Goal: Information Seeking & Learning: Find specific fact

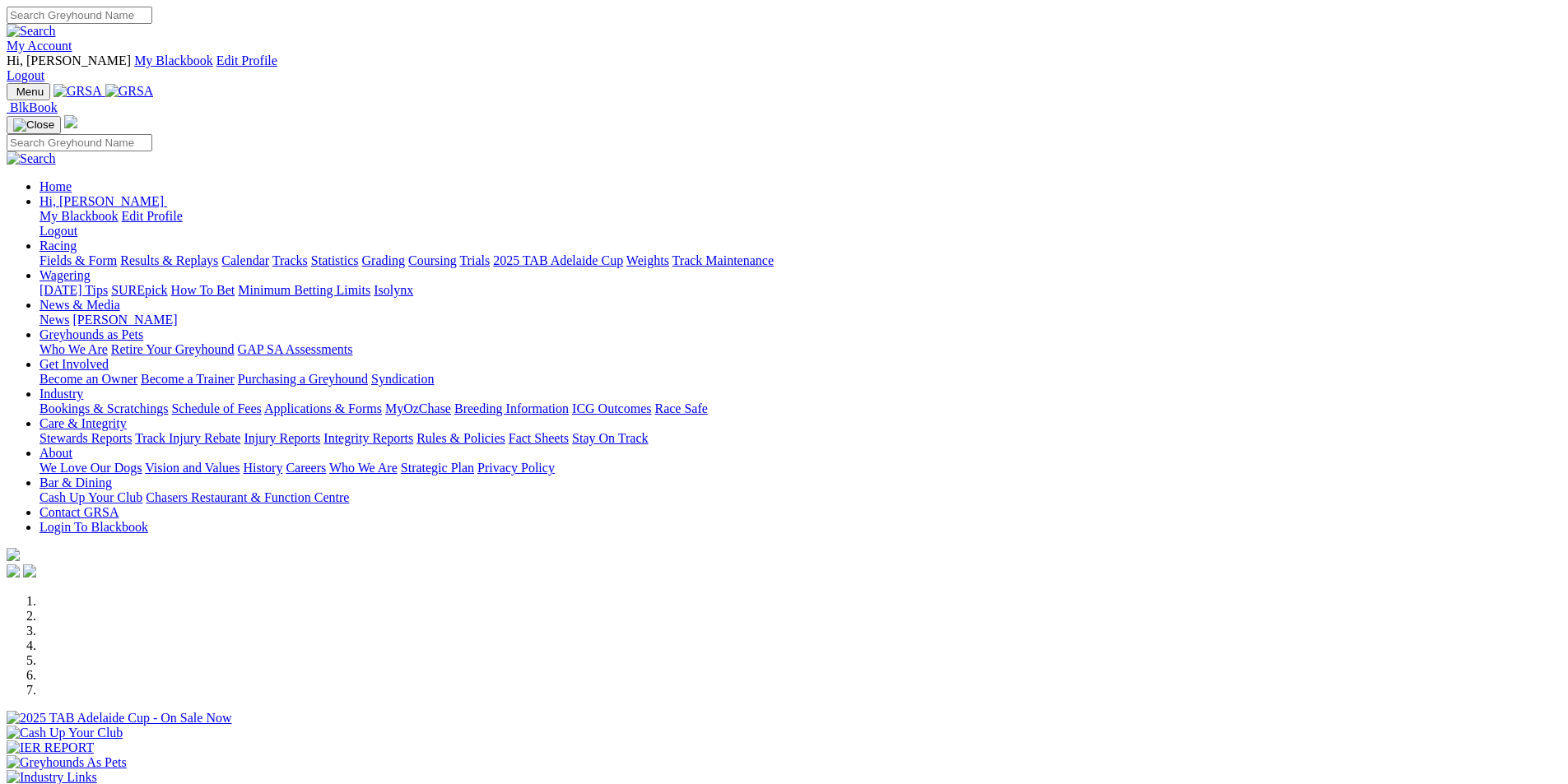
scroll to position [329, 0]
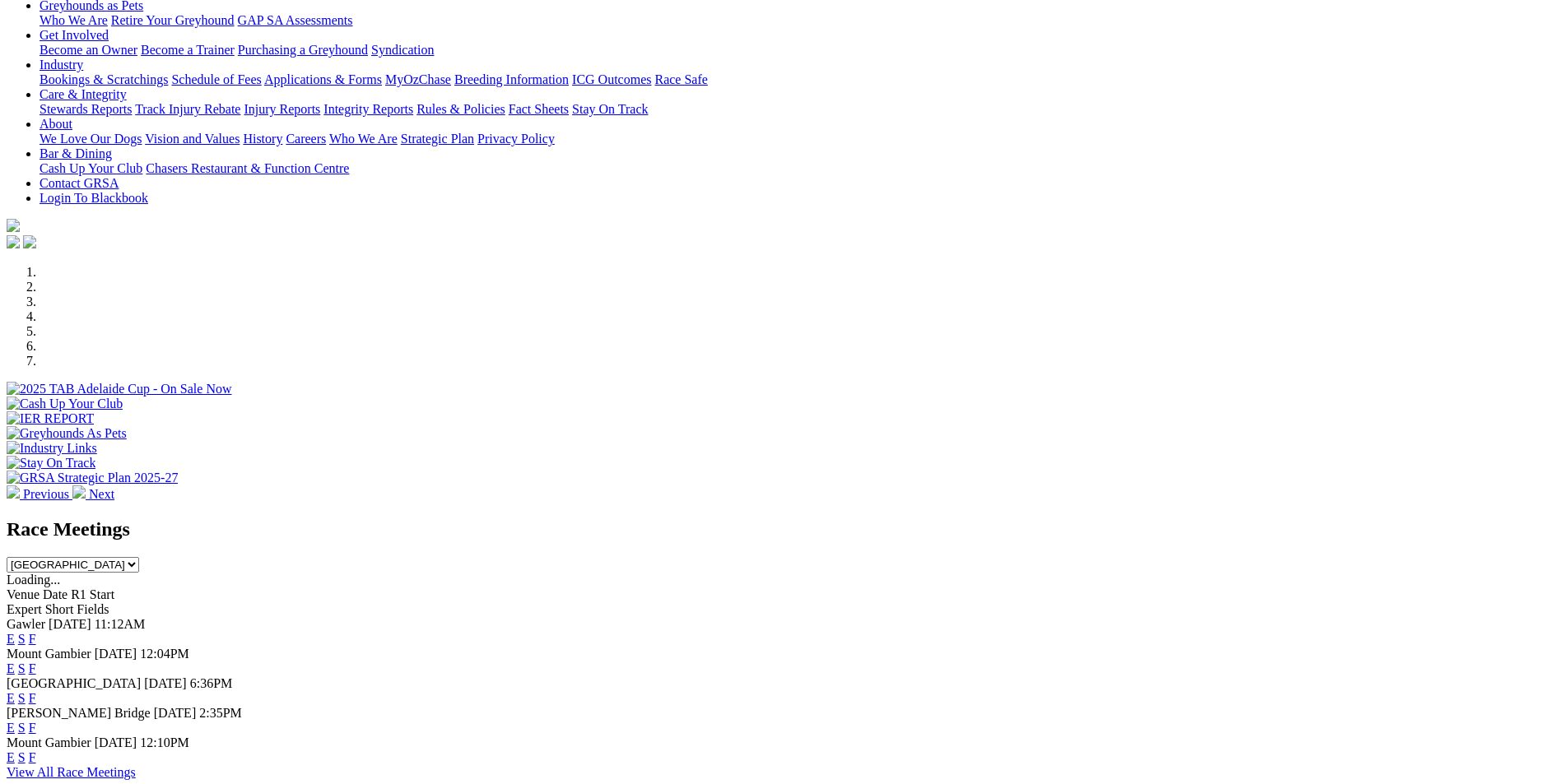
click at [37, 632] on link "F" at bounding box center [33, 638] width 8 height 14
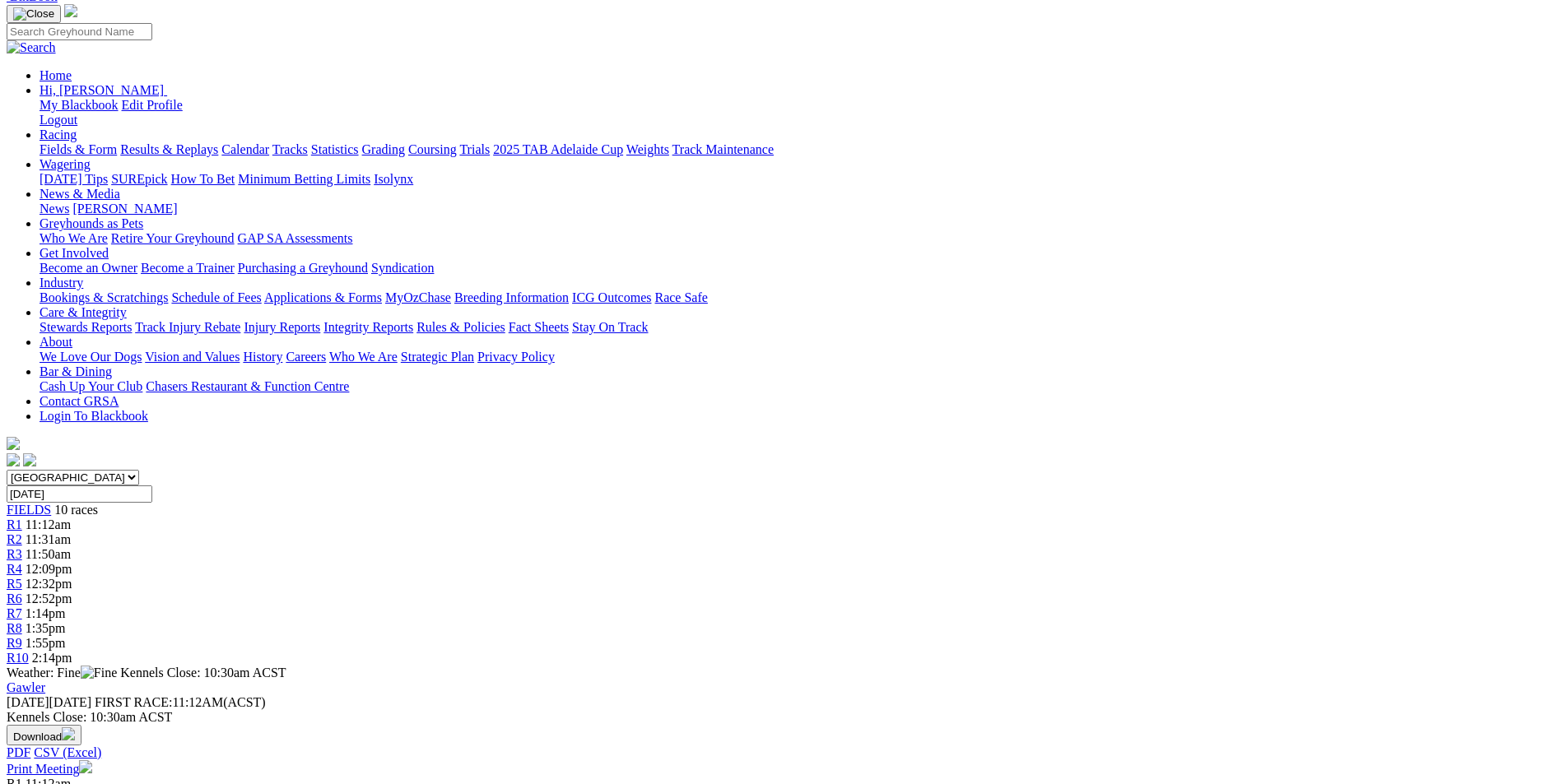
scroll to position [165, 0]
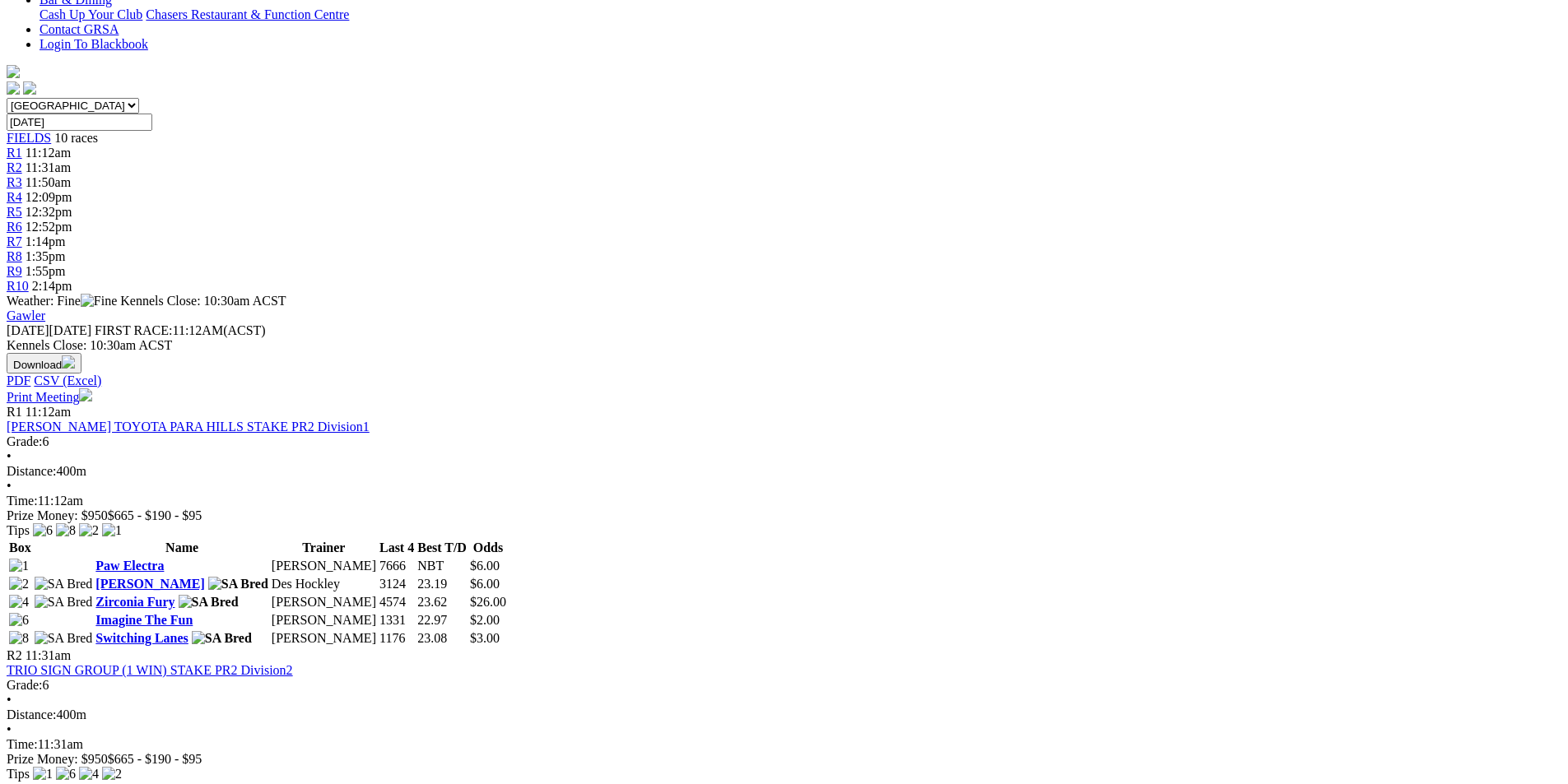
scroll to position [247, 0]
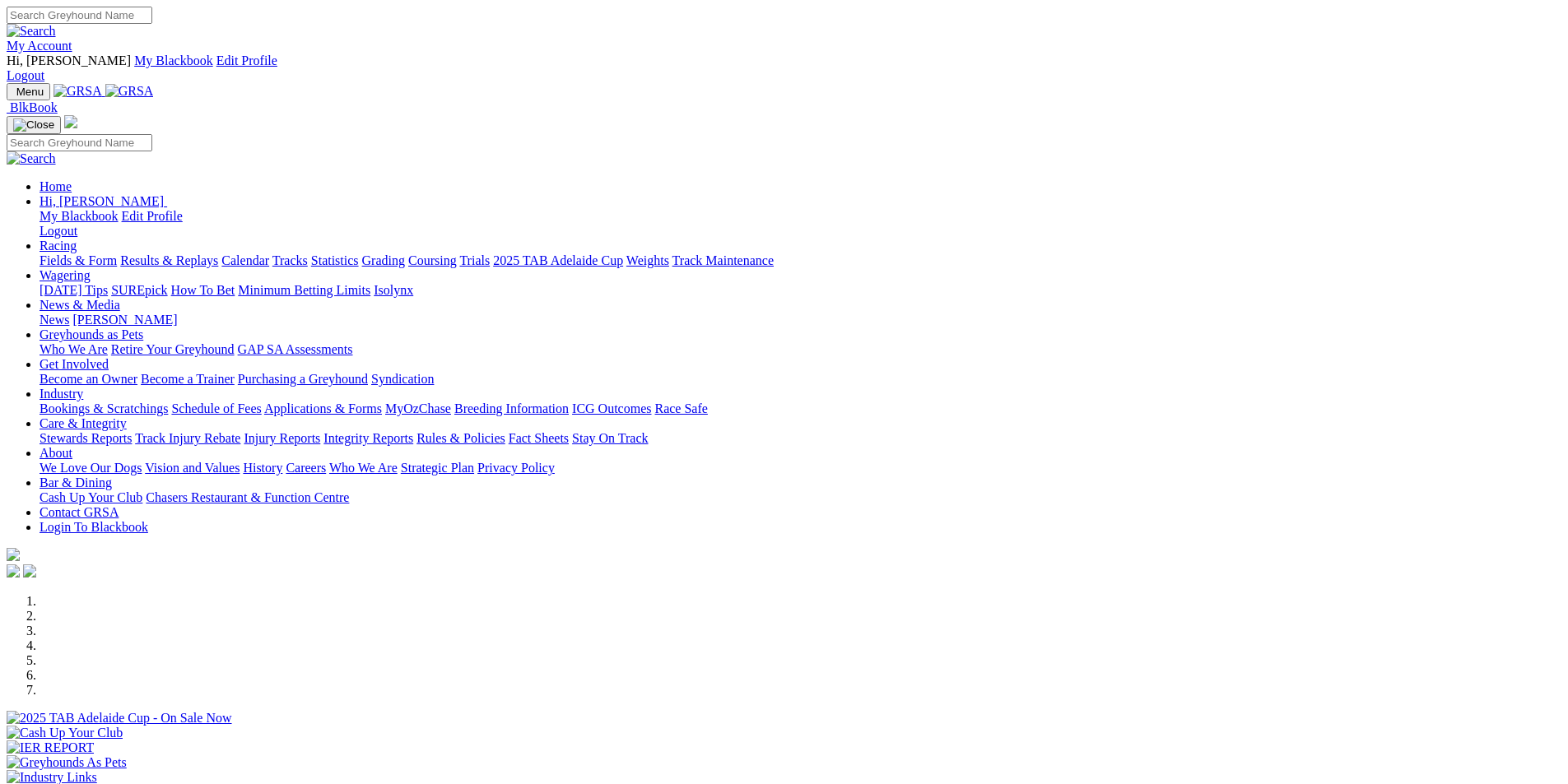
scroll to position [329, 0]
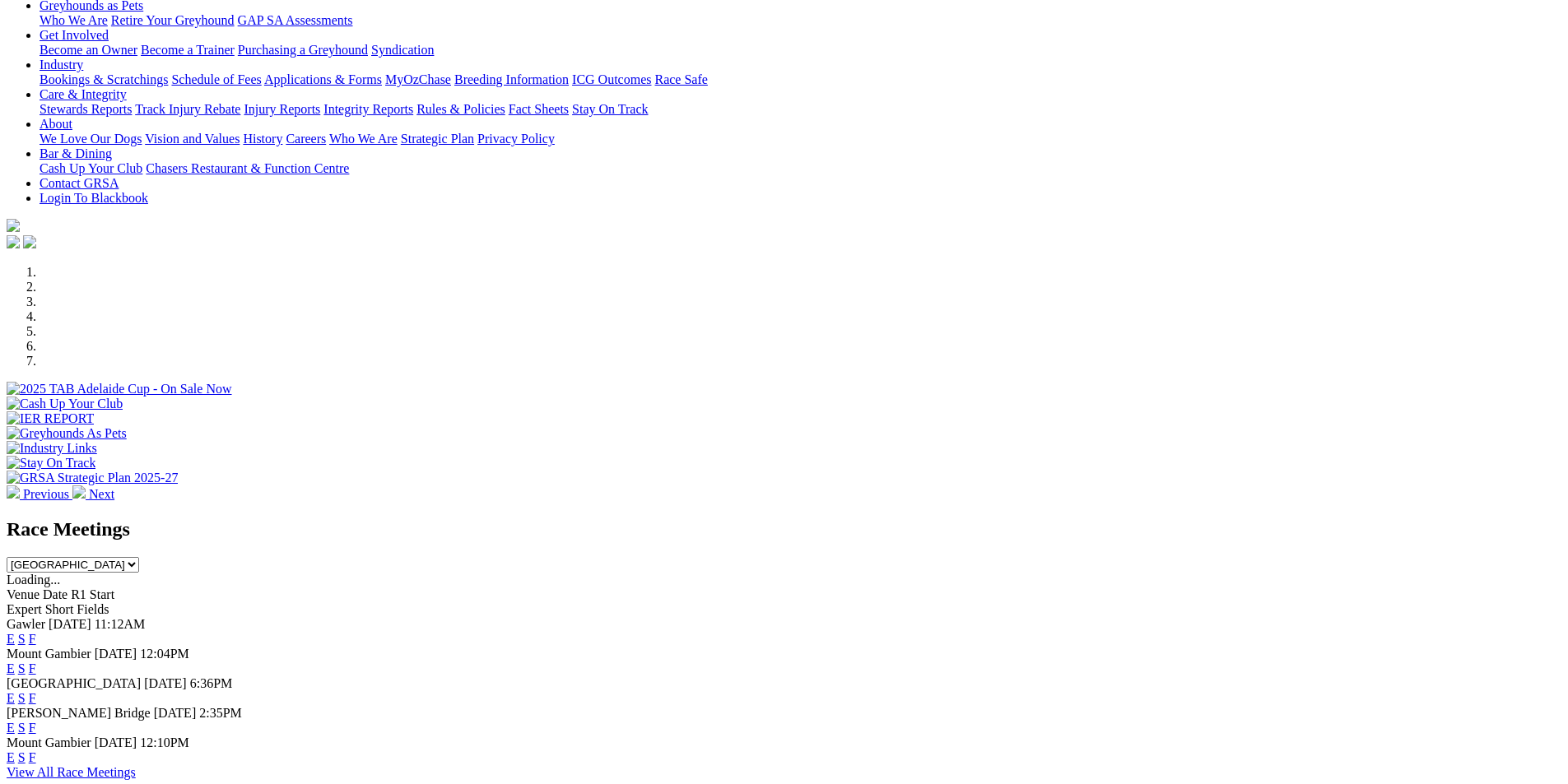
click at [37, 721] on link "F" at bounding box center [33, 728] width 8 height 14
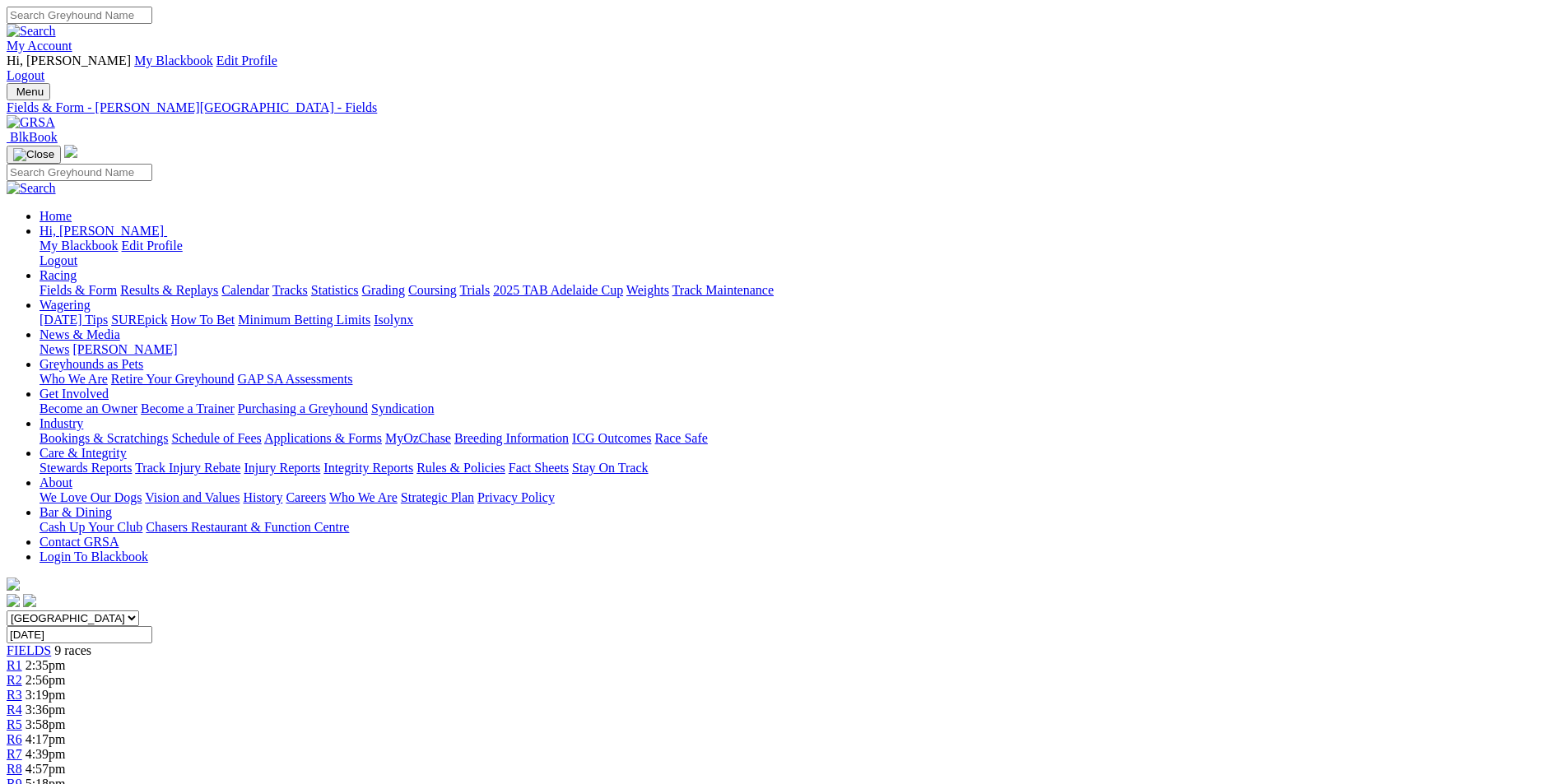
click at [127, 447] on link "Care & Integrity" at bounding box center [83, 453] width 87 height 14
click at [414, 461] on link "Integrity Reports" at bounding box center [368, 467] width 89 height 14
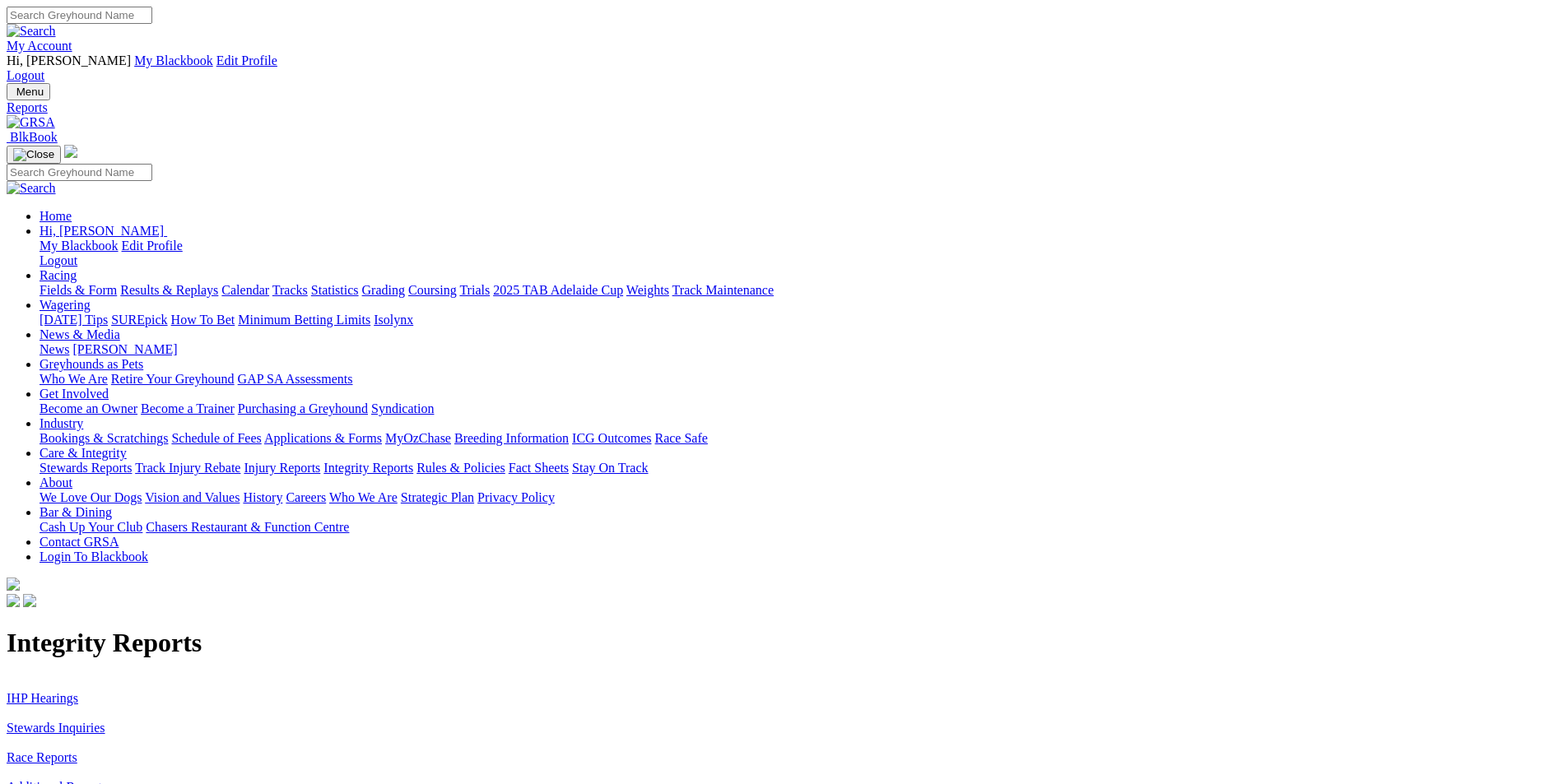
click at [78, 692] on link "IHP Hearings" at bounding box center [42, 698] width 71 height 14
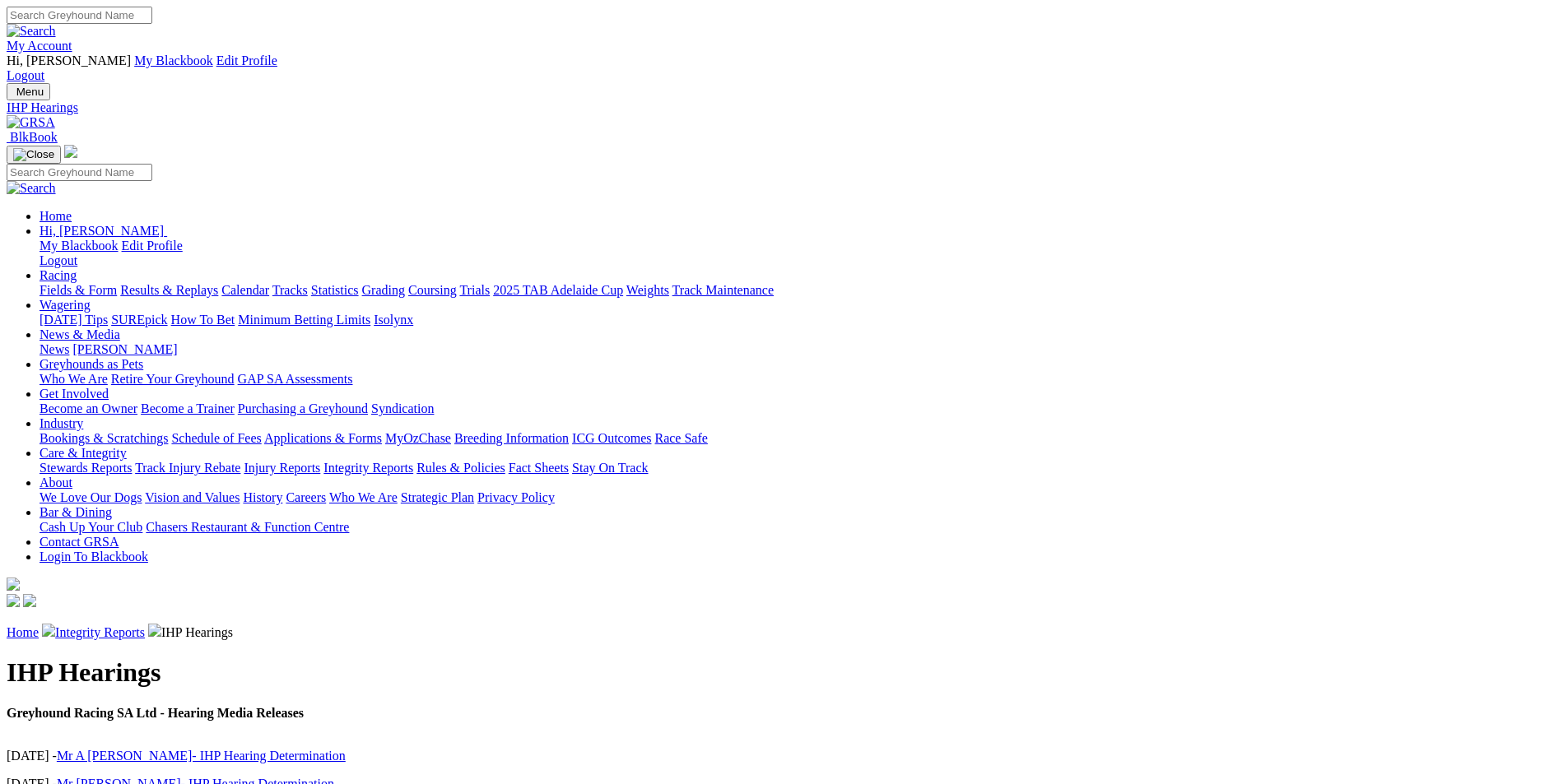
click at [459, 624] on p "Home Integrity Reports IHP Hearings" at bounding box center [784, 633] width 1555 height 17
click at [145, 625] on link "Integrity Reports" at bounding box center [100, 632] width 89 height 14
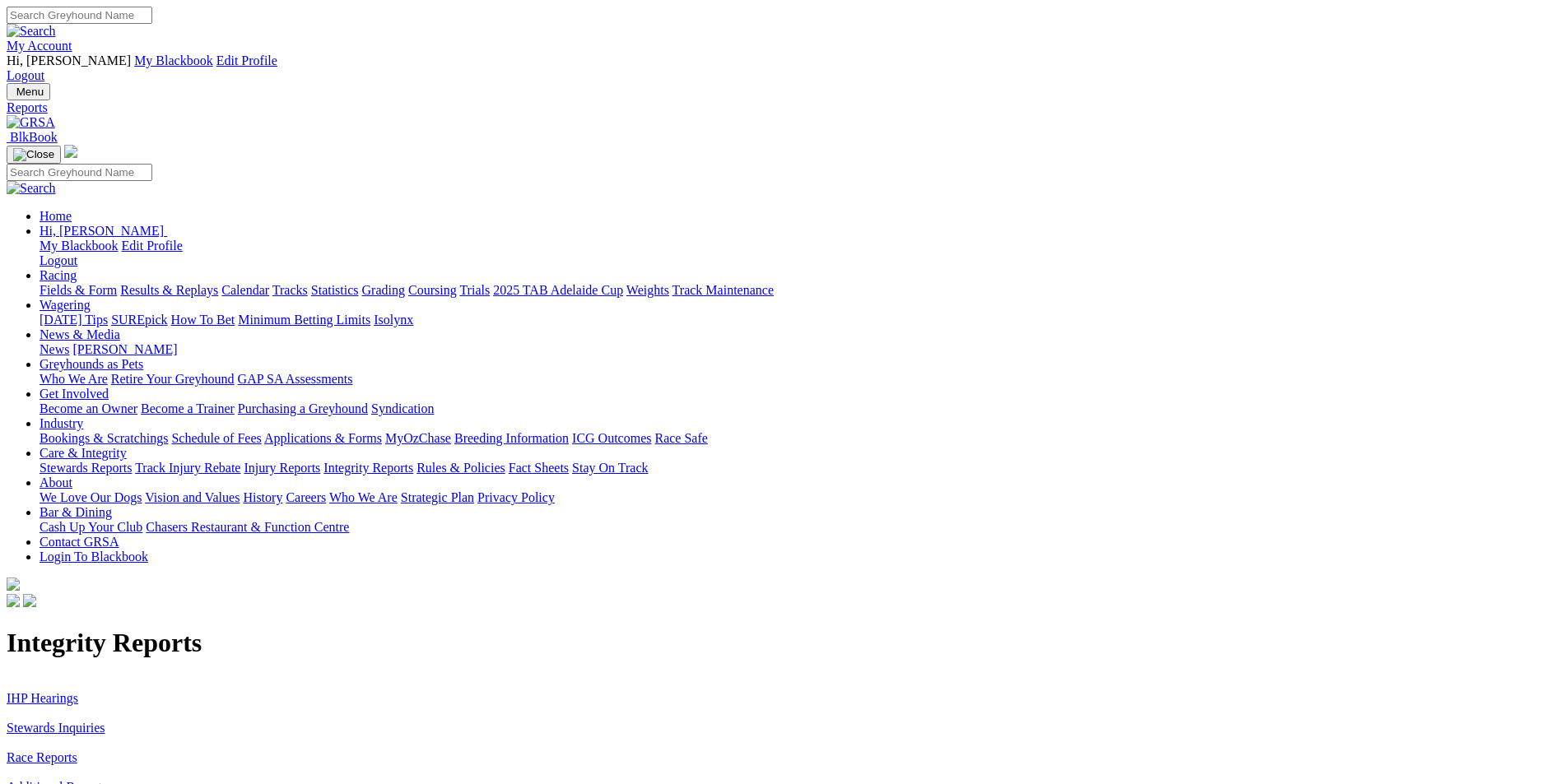
click at [105, 721] on link "Stewards Inquiries" at bounding box center [55, 728] width 99 height 14
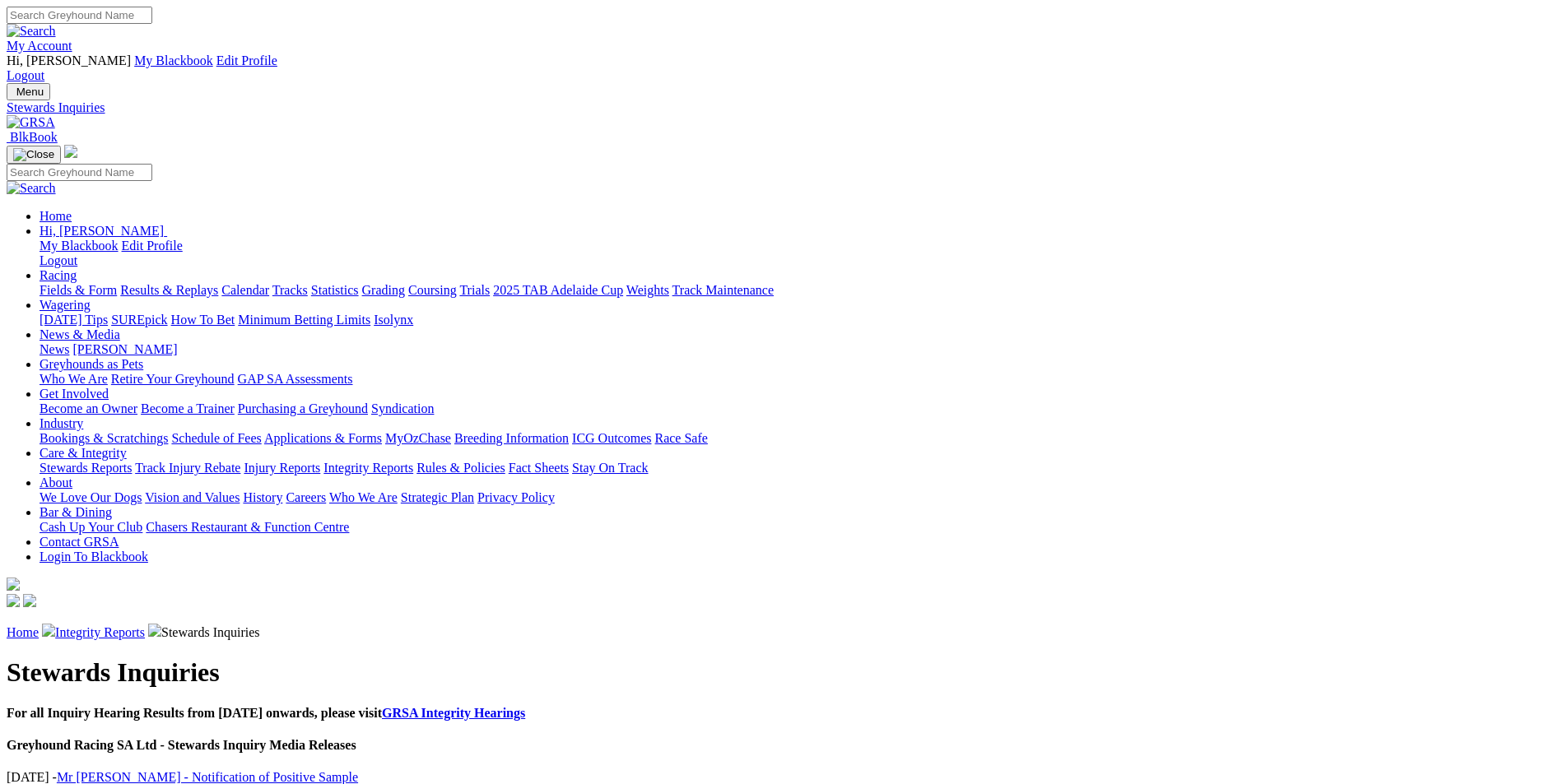
click at [358, 771] on link "Mr [PERSON_NAME] - Notification of Positive Sample" at bounding box center [207, 777] width 301 height 14
